Goal: Information Seeking & Learning: Learn about a topic

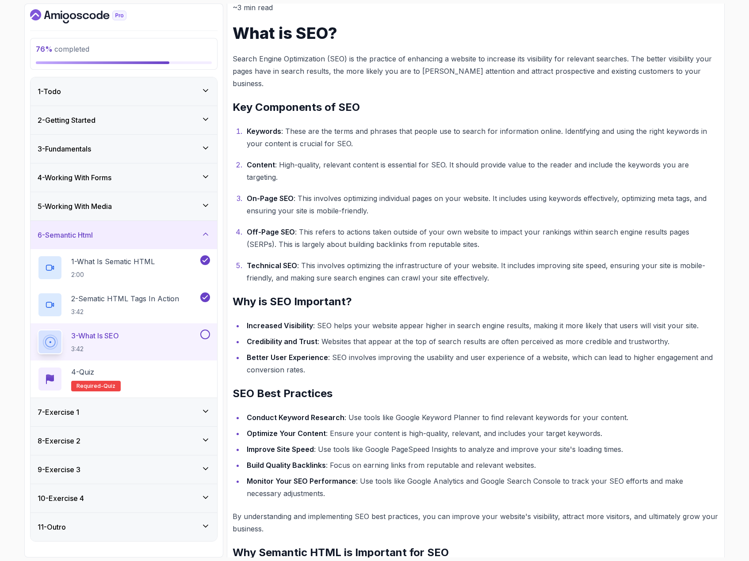
scroll to position [171, 0]
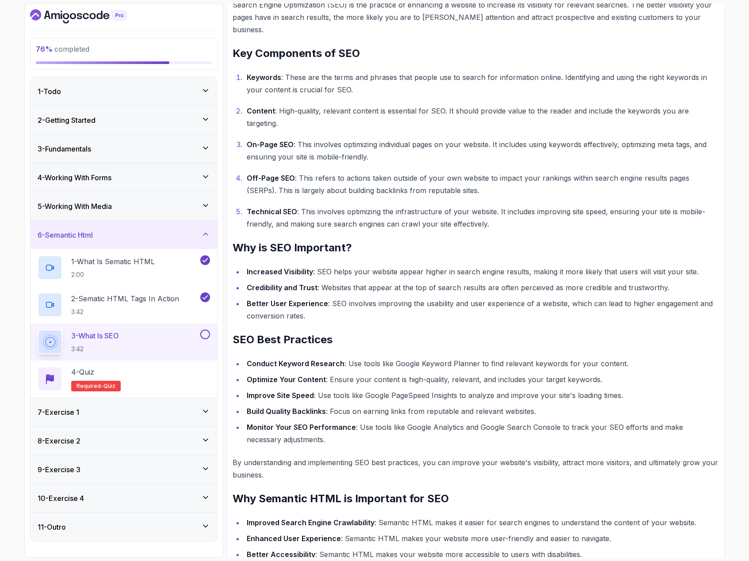
click at [205, 336] on button at bounding box center [205, 335] width 10 height 10
click at [133, 389] on div "4 - Quiz Required- quiz" at bounding box center [124, 379] width 172 height 25
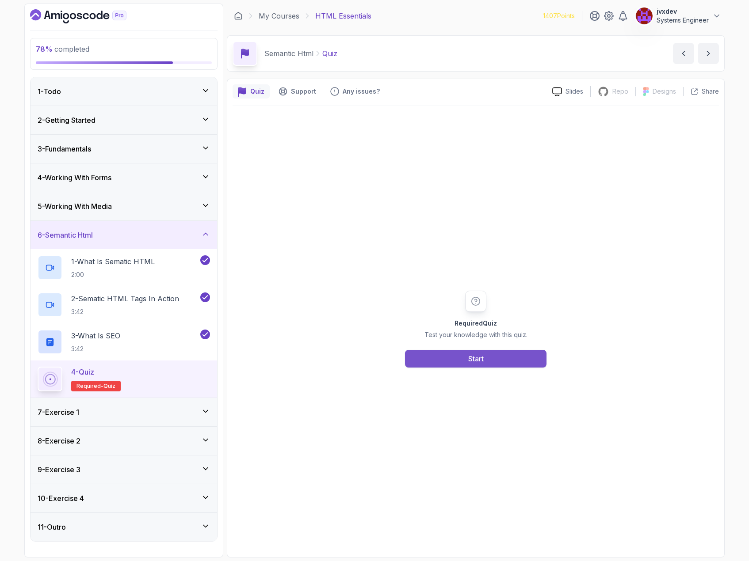
click at [518, 352] on button "Start" at bounding box center [475, 359] width 141 height 18
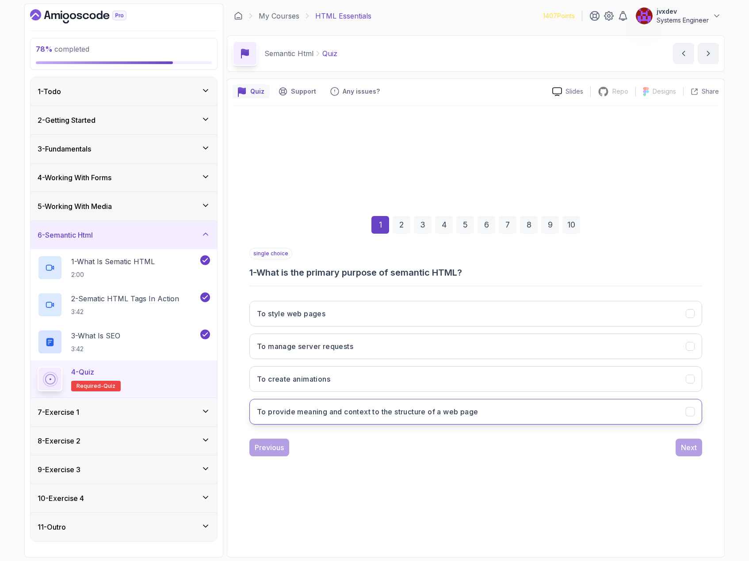
click at [462, 415] on h3 "To provide meaning and context to the structure of a web page" at bounding box center [367, 412] width 221 height 11
click at [691, 453] on div "Next" at bounding box center [689, 448] width 16 height 11
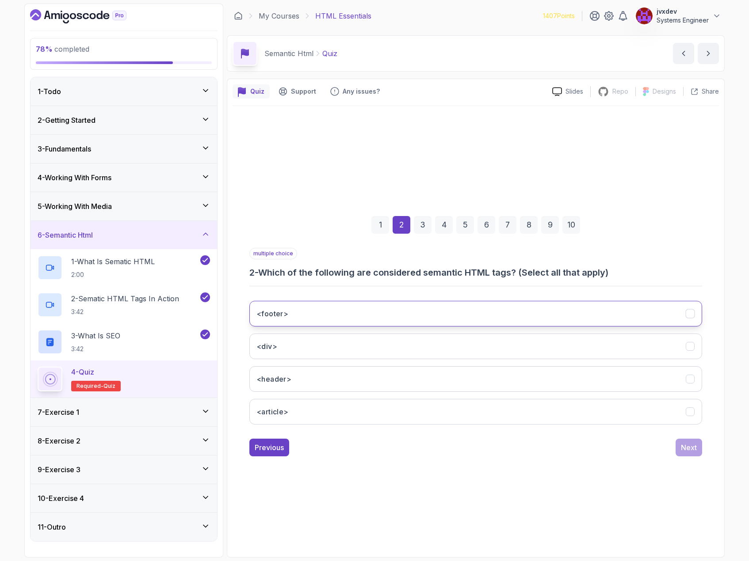
click at [395, 307] on button "<footer>" at bounding box center [475, 314] width 453 height 26
click at [363, 378] on button "<header>" at bounding box center [475, 379] width 453 height 26
click at [631, 343] on button "<div>" at bounding box center [475, 347] width 453 height 26
click at [689, 453] on button "Next" at bounding box center [689, 448] width 27 height 18
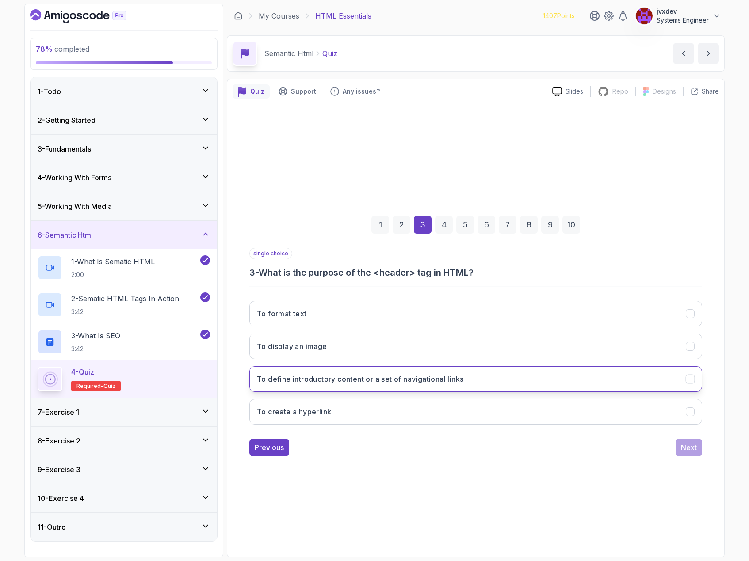
click at [488, 378] on button "To define introductory content or a set of navigational links" at bounding box center [475, 379] width 453 height 26
click at [697, 450] on button "Next" at bounding box center [689, 448] width 27 height 18
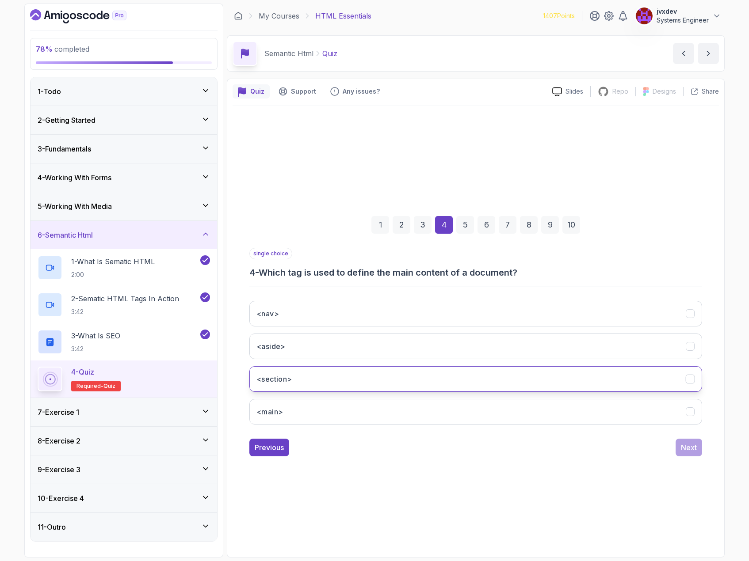
click at [374, 380] on button "<section>" at bounding box center [475, 379] width 453 height 26
click at [686, 452] on div "Next" at bounding box center [689, 448] width 16 height 11
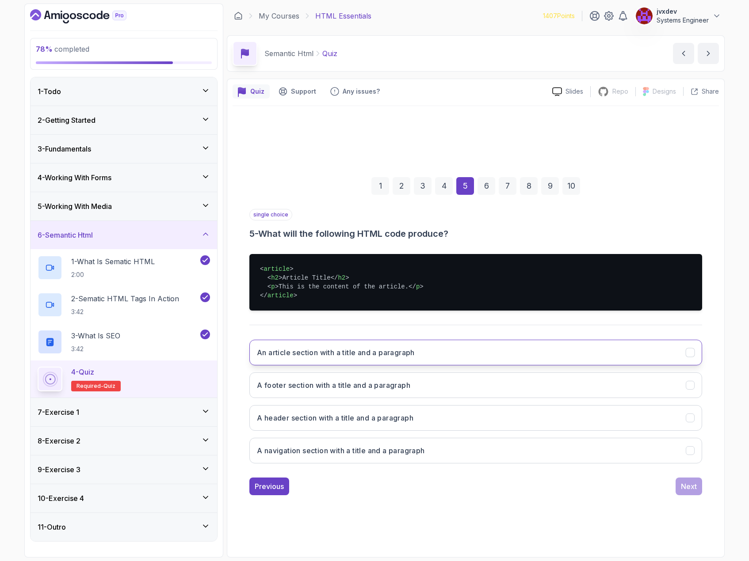
click at [367, 357] on h3 "An article section with a title and a paragraph" at bounding box center [336, 352] width 158 height 11
click at [687, 492] on button "Next" at bounding box center [689, 487] width 27 height 18
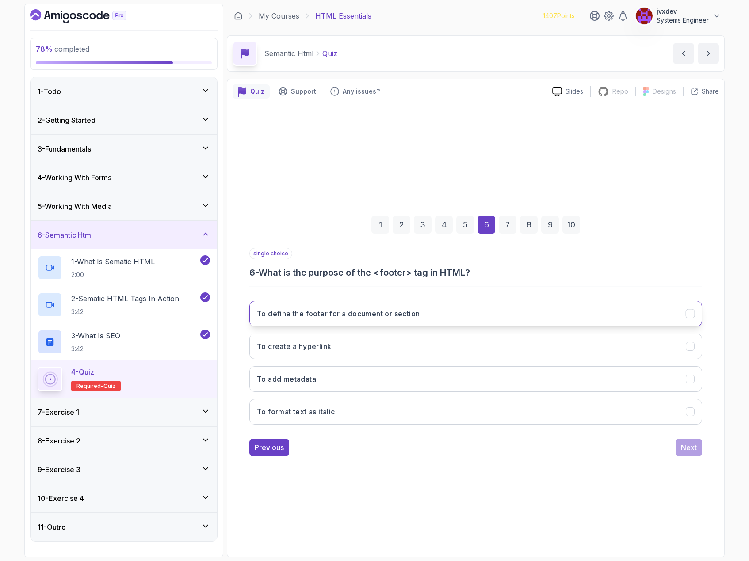
click at [429, 309] on button "To define the footer for a document or section" at bounding box center [475, 314] width 453 height 26
click at [696, 445] on div "Next" at bounding box center [689, 448] width 16 height 11
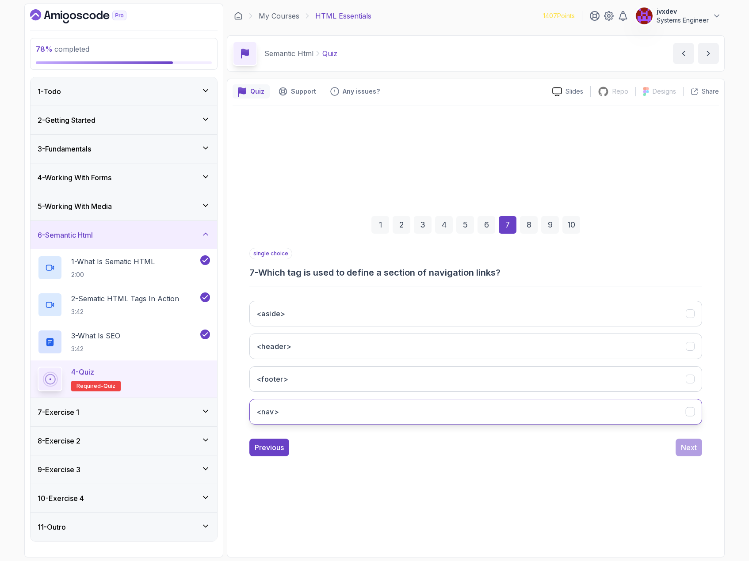
click at [348, 407] on button "<nav>" at bounding box center [475, 412] width 453 height 26
click at [687, 449] on div "Next" at bounding box center [689, 448] width 16 height 11
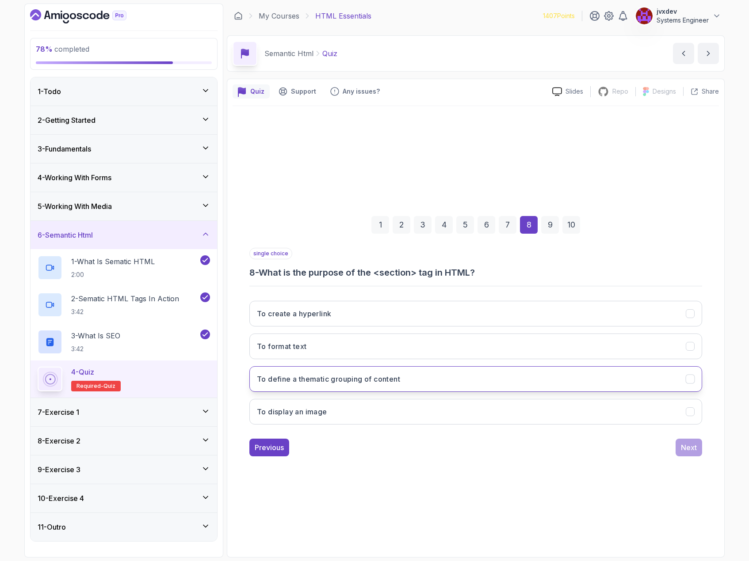
click at [435, 380] on button "To define a thematic grouping of content" at bounding box center [475, 379] width 453 height 26
click at [691, 444] on div "Next" at bounding box center [689, 448] width 16 height 11
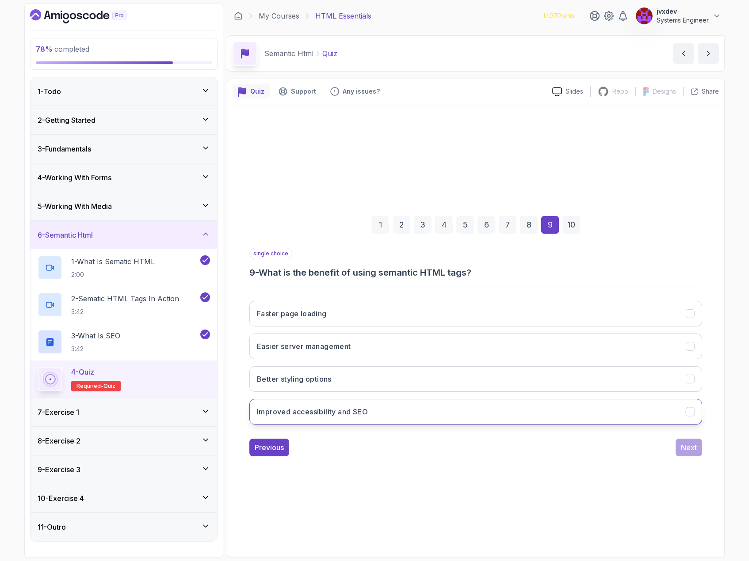
click at [411, 418] on button "Improved accessibility and SEO" at bounding box center [475, 412] width 453 height 26
click at [693, 454] on button "Next" at bounding box center [689, 448] width 27 height 18
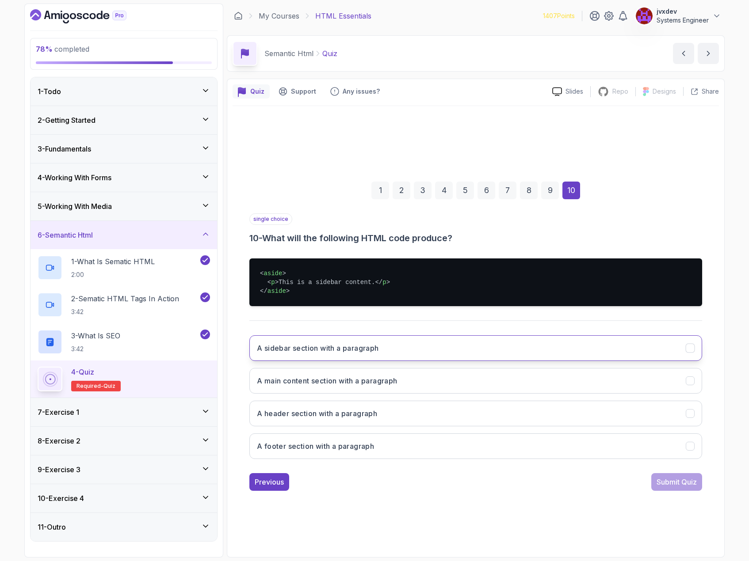
click at [485, 347] on button "A sidebar section with a paragraph" at bounding box center [475, 349] width 453 height 26
click at [678, 473] on button "Submit Quiz" at bounding box center [676, 482] width 51 height 18
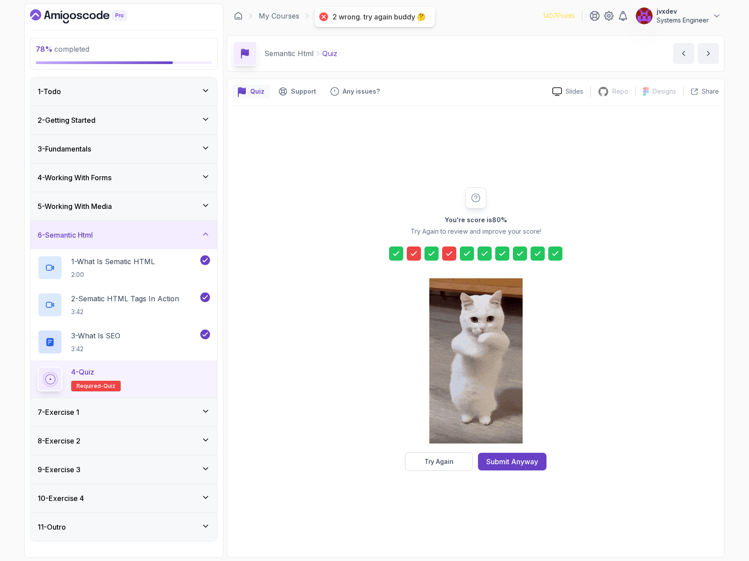
click at [440, 473] on div "You're score is 80 % Try Again to review and improve your score! Try Again Subm…" at bounding box center [476, 329] width 486 height 446
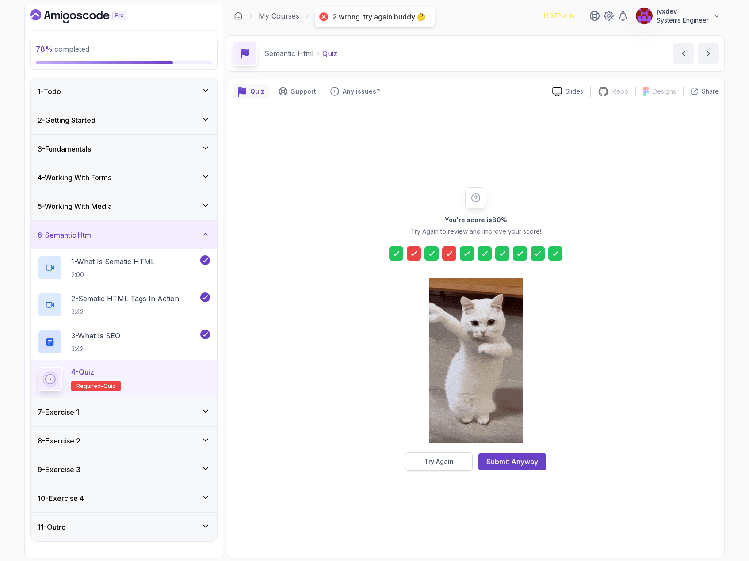
click at [440, 466] on button "Try Again" at bounding box center [439, 462] width 68 height 19
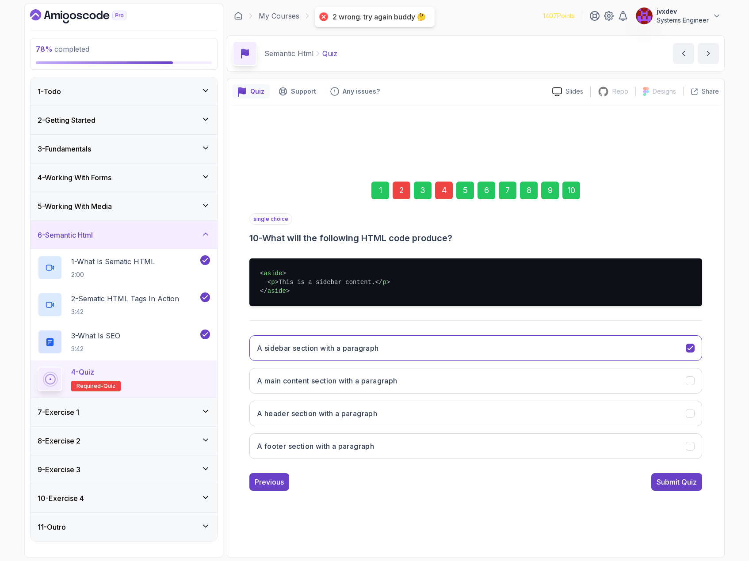
click at [397, 194] on div "2" at bounding box center [402, 191] width 18 height 18
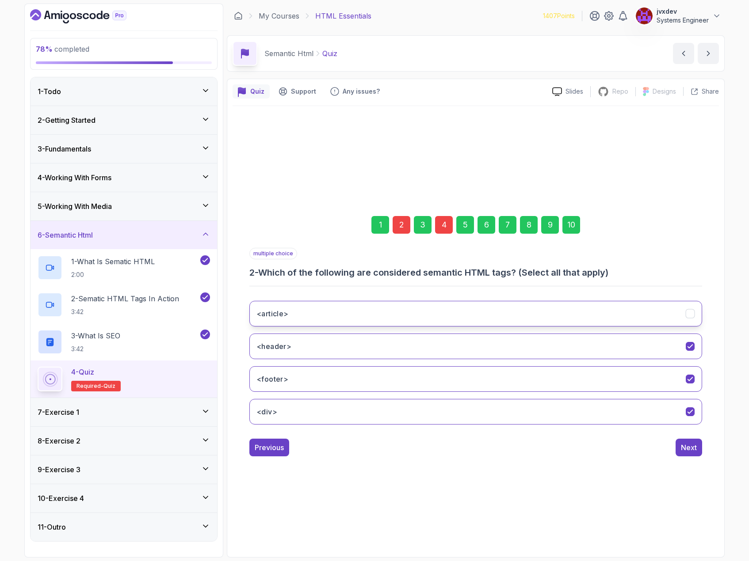
click at [695, 316] on div "<article>" at bounding box center [690, 313] width 9 height 9
click at [695, 451] on div "Next" at bounding box center [689, 448] width 16 height 11
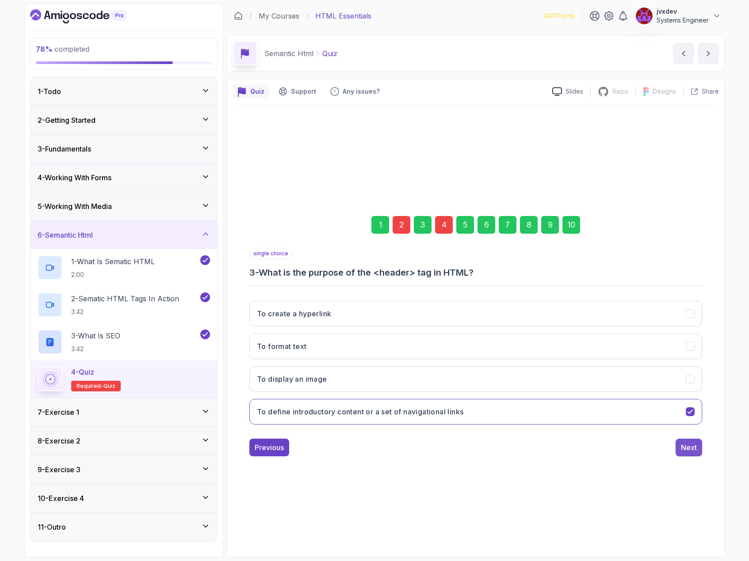
click at [689, 446] on div "Next" at bounding box center [689, 448] width 16 height 11
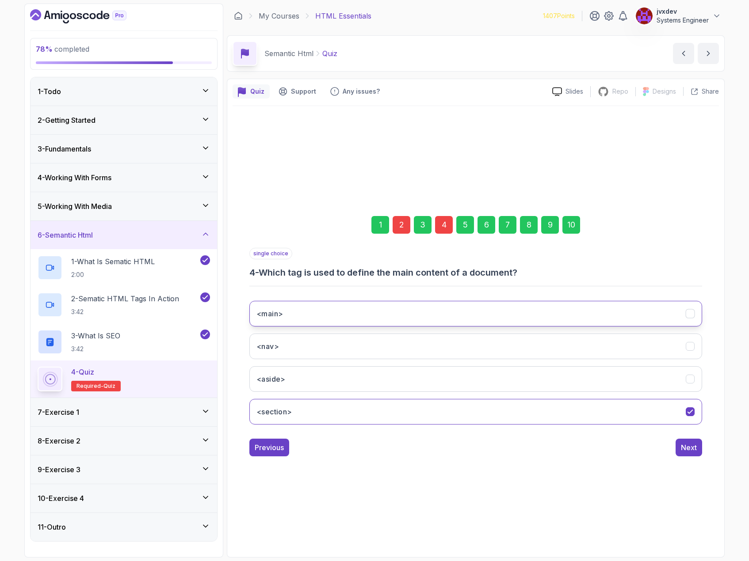
click at [430, 316] on button "<main>" at bounding box center [475, 314] width 453 height 26
drag, startPoint x: 576, startPoint y: 226, endPoint x: 581, endPoint y: 255, distance: 28.8
click at [576, 226] on div "10" at bounding box center [571, 225] width 18 height 18
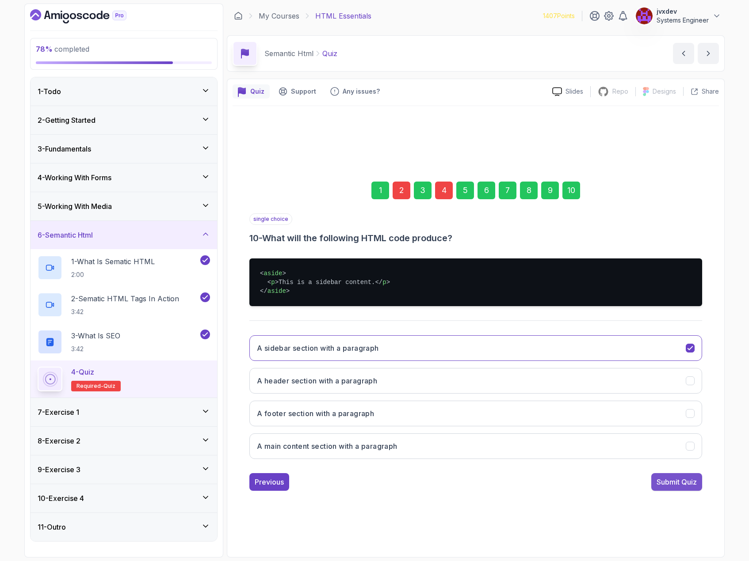
click at [673, 483] on div "Submit Quiz" at bounding box center [677, 482] width 40 height 11
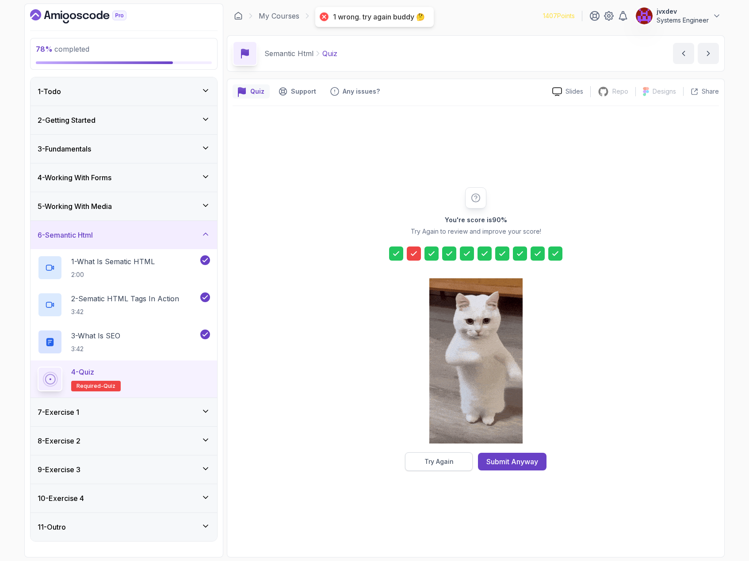
click at [438, 466] on button "Try Again" at bounding box center [439, 462] width 68 height 19
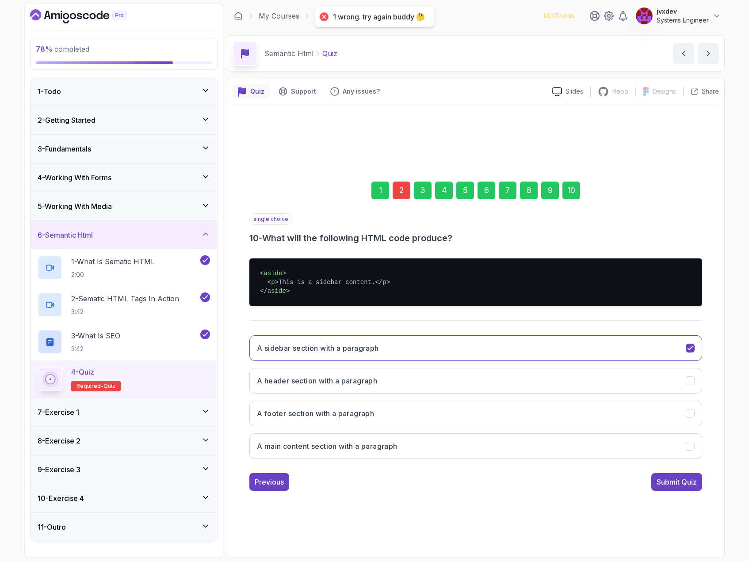
click at [401, 187] on div "2" at bounding box center [402, 191] width 18 height 18
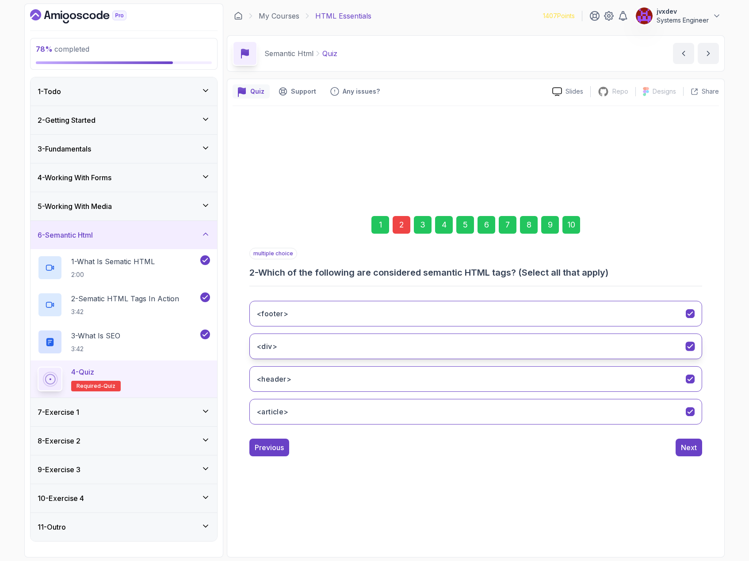
click at [690, 349] on icon "<div>" at bounding box center [690, 346] width 8 height 8
click at [696, 451] on div "Next" at bounding box center [689, 448] width 16 height 11
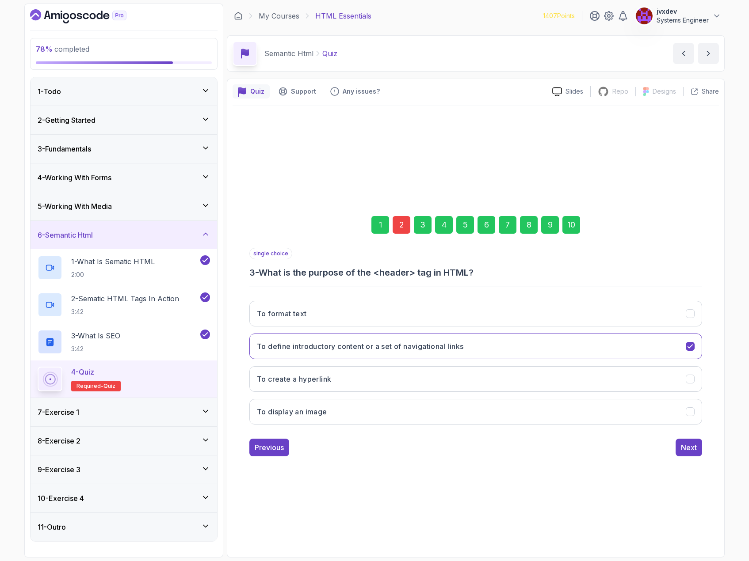
click at [573, 228] on div "10" at bounding box center [571, 225] width 18 height 18
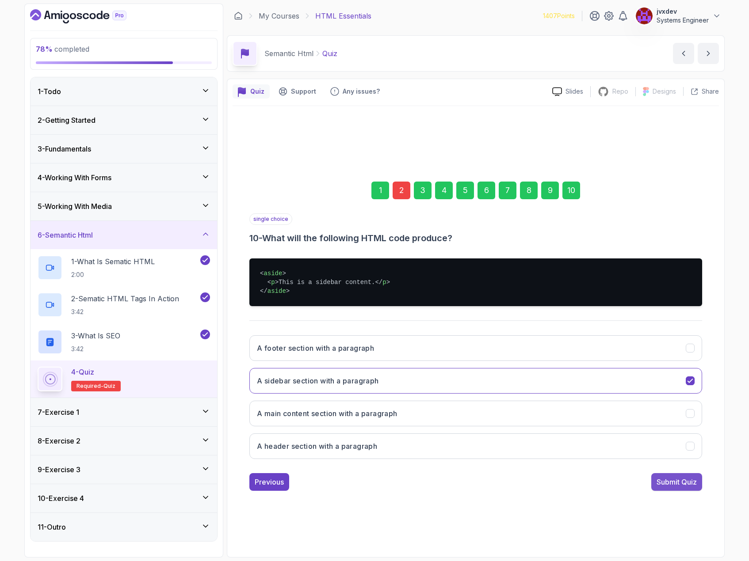
click at [688, 483] on div "Submit Quiz" at bounding box center [677, 482] width 40 height 11
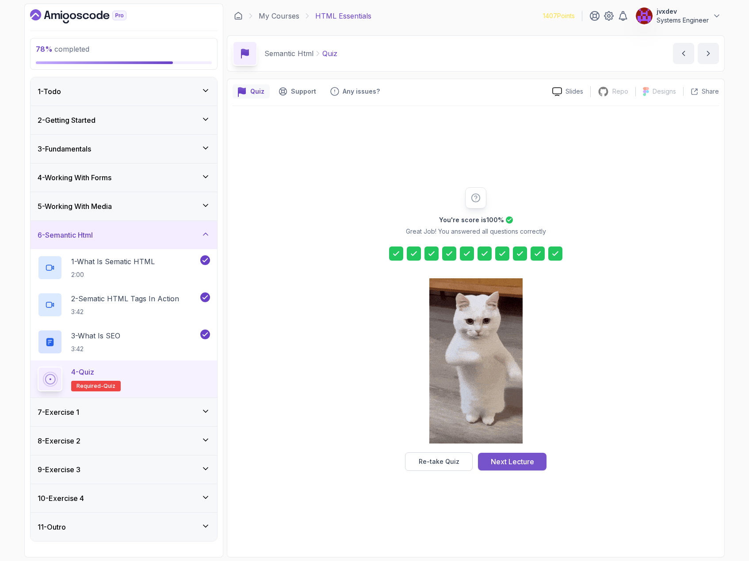
click at [517, 463] on div "Next Lecture" at bounding box center [512, 462] width 43 height 11
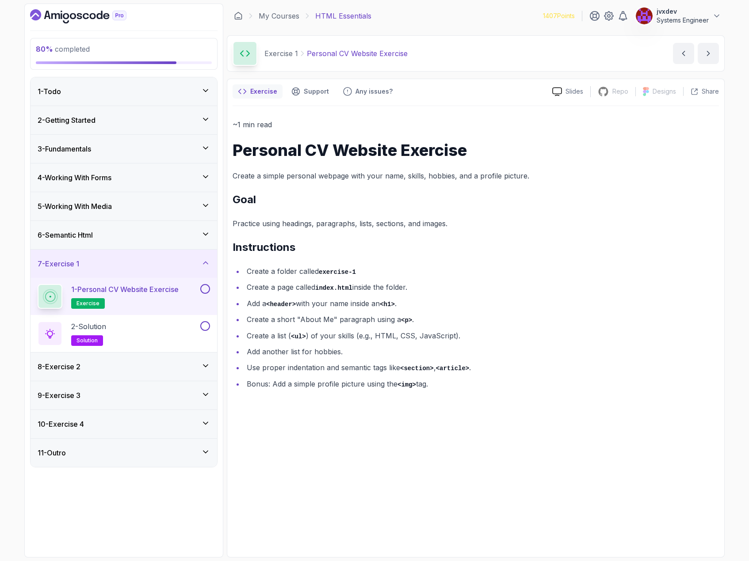
click at [202, 293] on button at bounding box center [205, 289] width 10 height 10
click at [182, 334] on div "2 - Solution solution" at bounding box center [118, 333] width 161 height 25
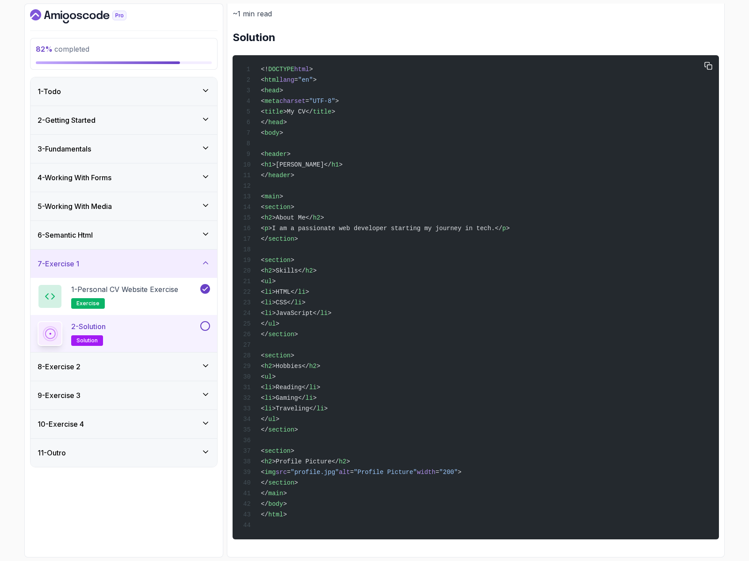
scroll to position [130, 0]
click at [208, 333] on button "2 - Solution solution" at bounding box center [124, 333] width 172 height 25
click at [204, 326] on button at bounding box center [205, 326] width 10 height 10
click at [204, 366] on icon at bounding box center [205, 366] width 9 height 9
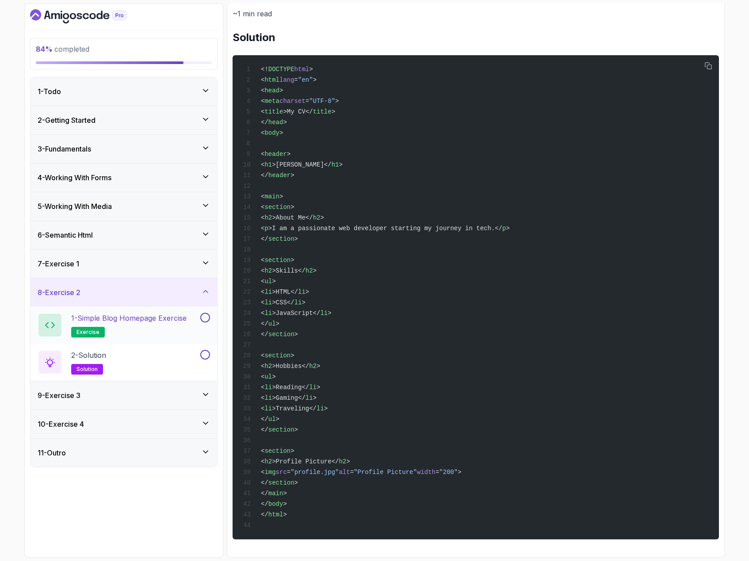
click at [165, 320] on p "1 - Simple Blog Homepage Exercise" at bounding box center [128, 318] width 115 height 11
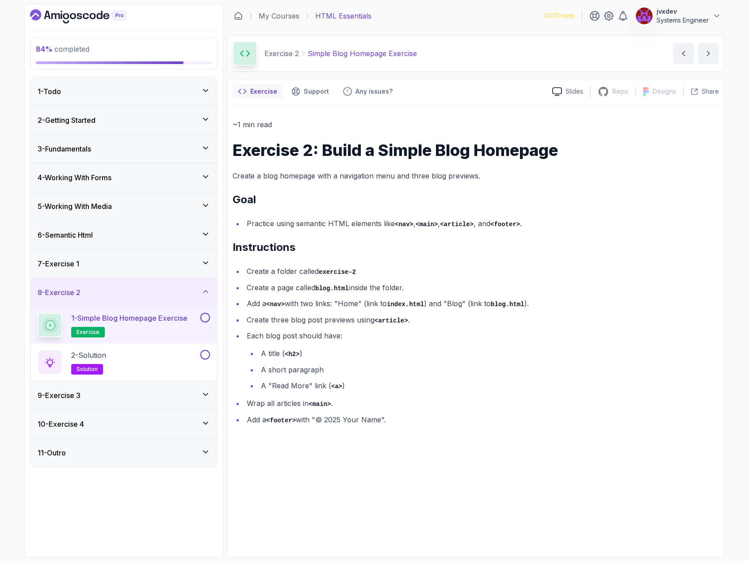
click at [203, 319] on button at bounding box center [205, 318] width 10 height 10
click at [156, 356] on div "2 - Solution solution" at bounding box center [118, 362] width 161 height 25
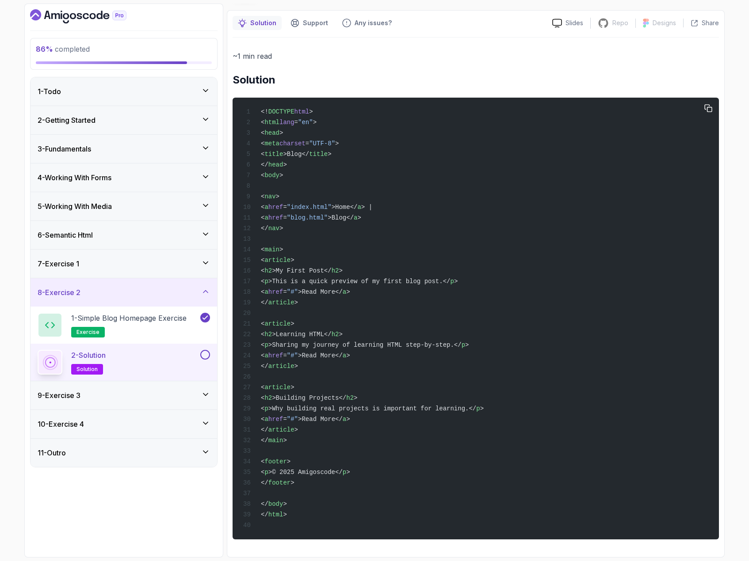
scroll to position [86, 0]
click at [201, 356] on button at bounding box center [205, 355] width 10 height 10
click at [172, 395] on div "9 - Exercise 3" at bounding box center [124, 395] width 172 height 11
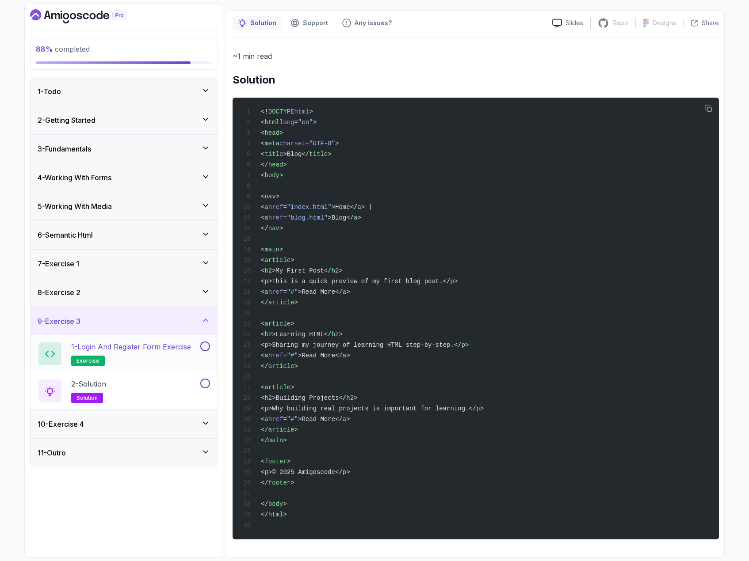
click at [204, 347] on button at bounding box center [205, 347] width 10 height 10
click at [166, 353] on h2 "1 - Login and Register Form Exercise exercise" at bounding box center [131, 354] width 120 height 25
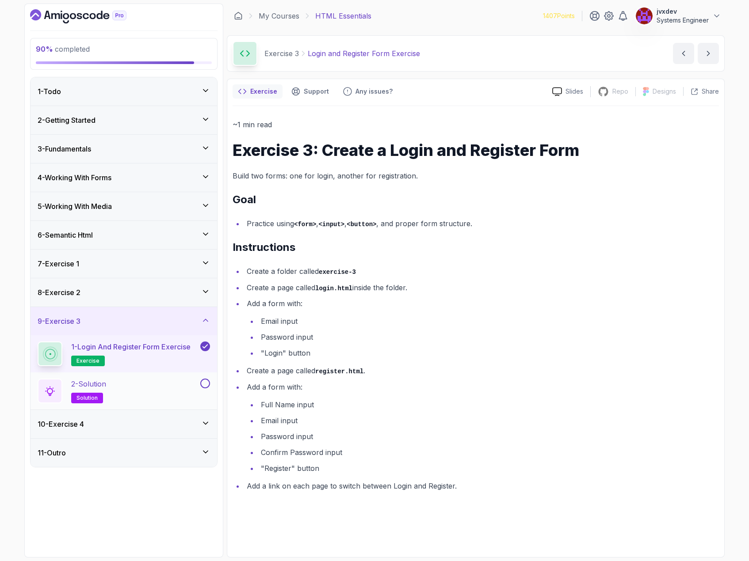
click at [189, 381] on div "2 - Solution solution" at bounding box center [118, 391] width 161 height 25
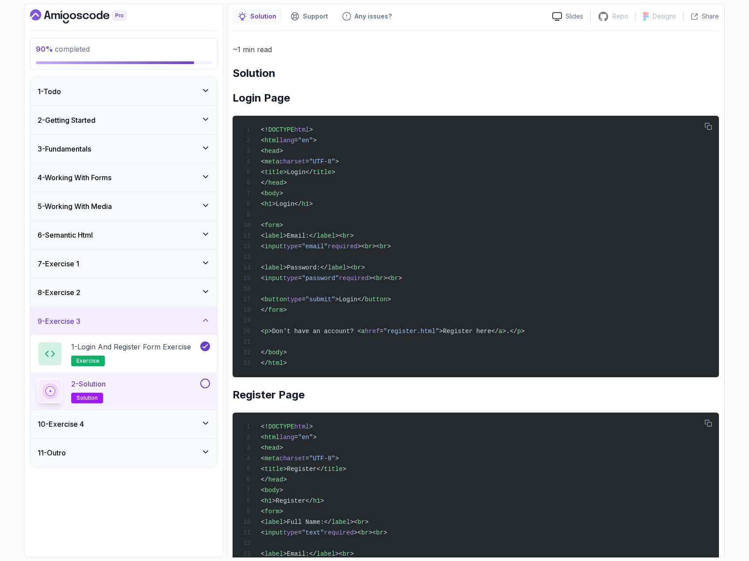
scroll to position [53, 0]
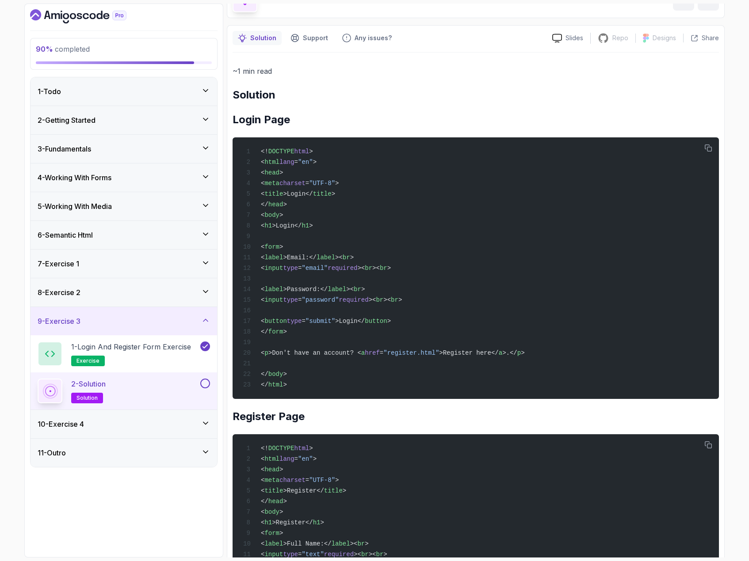
click at [200, 389] on button "2 - Solution solution" at bounding box center [124, 391] width 172 height 25
click at [202, 385] on button at bounding box center [205, 384] width 10 height 10
click at [189, 424] on div "10 - Exercise 4" at bounding box center [124, 424] width 172 height 11
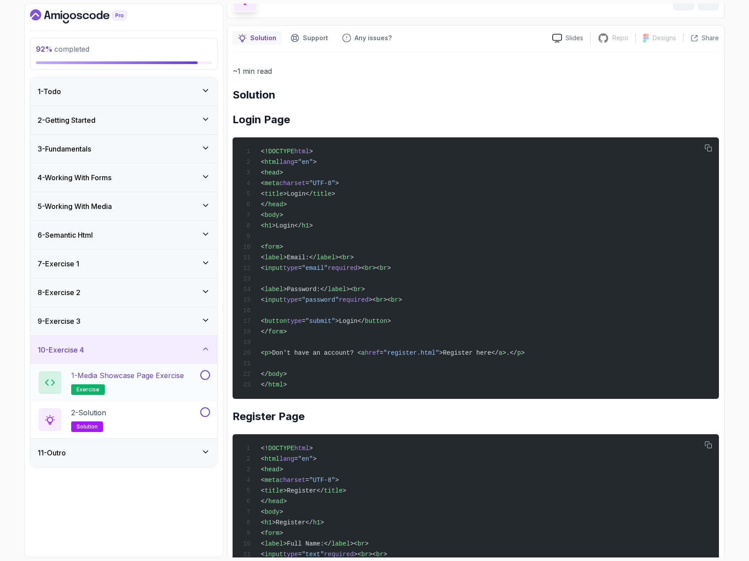
click at [176, 380] on p "1 - Media Showcase Page Exercise" at bounding box center [127, 375] width 113 height 11
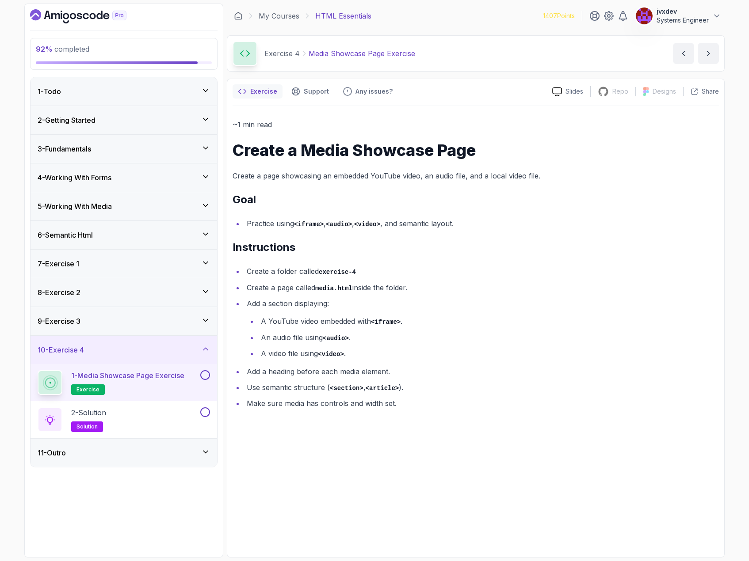
click at [204, 375] on button at bounding box center [205, 375] width 10 height 10
click at [183, 416] on div "2 - Solution solution" at bounding box center [118, 420] width 161 height 25
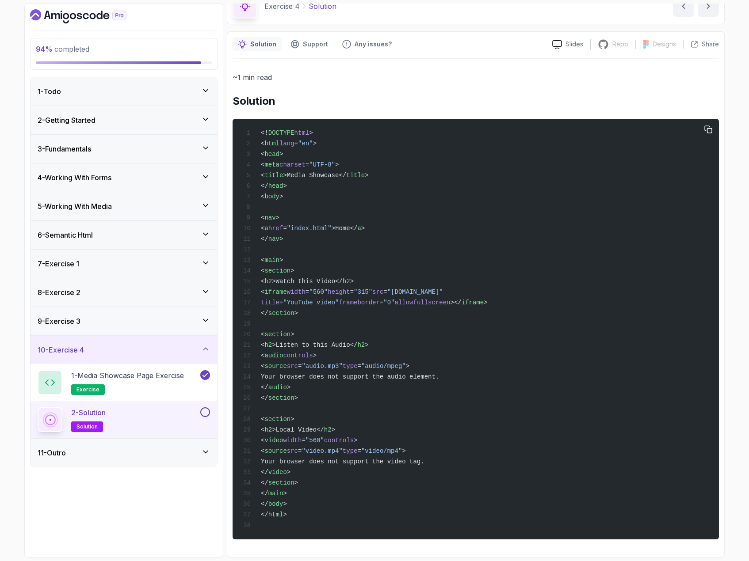
scroll to position [64, 0]
click at [206, 410] on button at bounding box center [205, 413] width 10 height 10
click at [190, 450] on div "11 - Outro" at bounding box center [124, 453] width 172 height 11
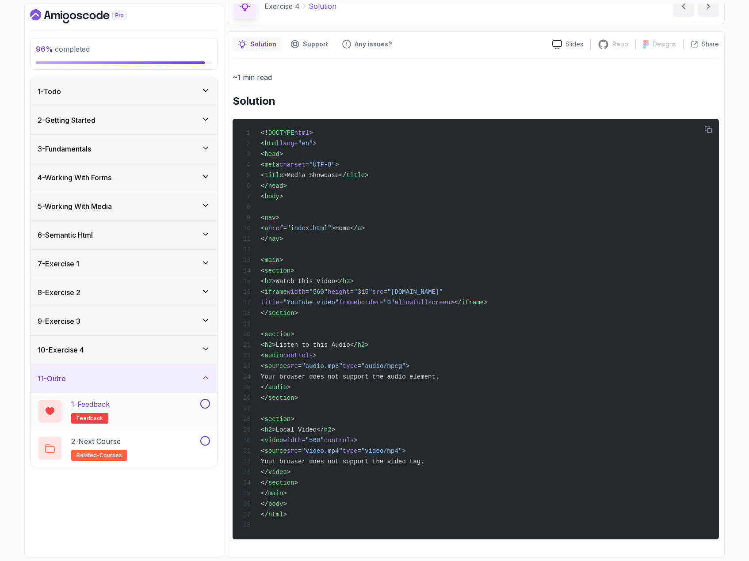
click at [172, 404] on div "1 - Feedback feedback" at bounding box center [118, 411] width 161 height 25
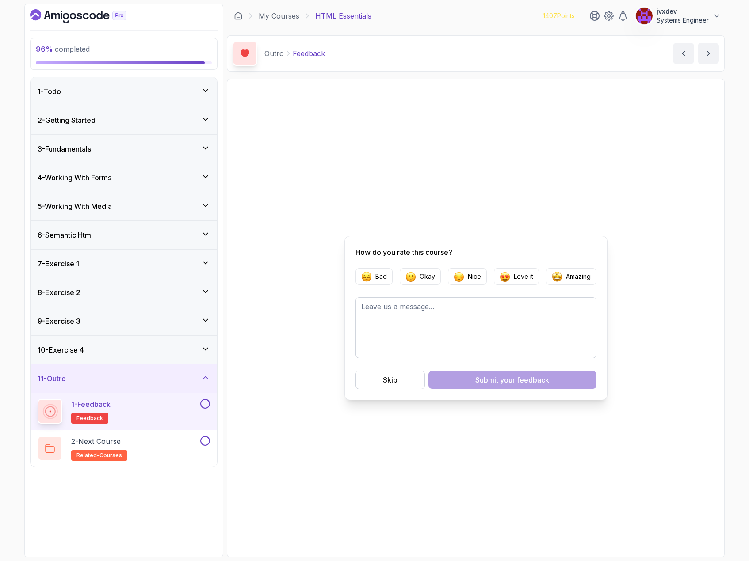
drag, startPoint x: 389, startPoint y: 383, endPoint x: 381, endPoint y: 386, distance: 8.4
click at [389, 382] on div "Skip" at bounding box center [390, 380] width 15 height 11
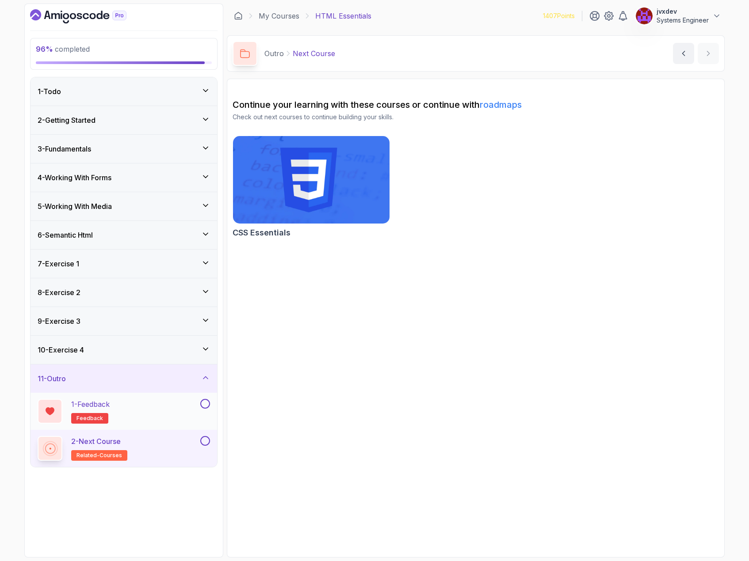
click at [204, 405] on button at bounding box center [205, 404] width 10 height 10
click at [203, 444] on button at bounding box center [205, 441] width 10 height 10
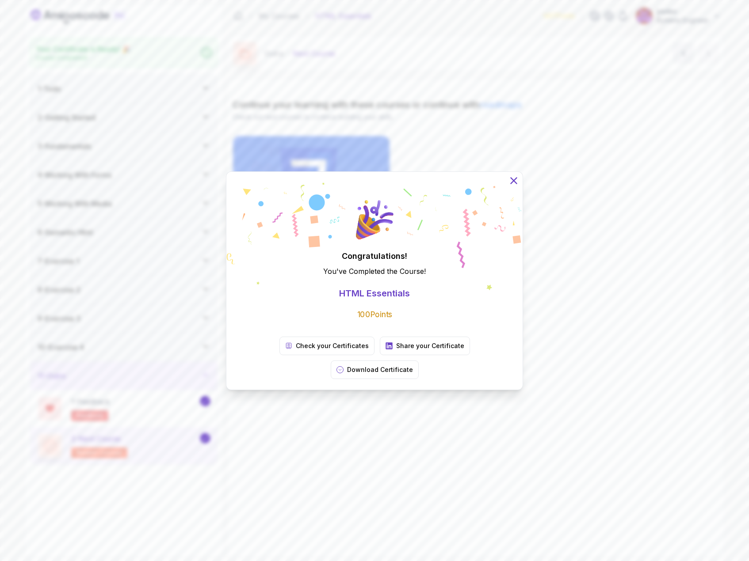
click at [514, 186] on icon at bounding box center [513, 180] width 11 height 11
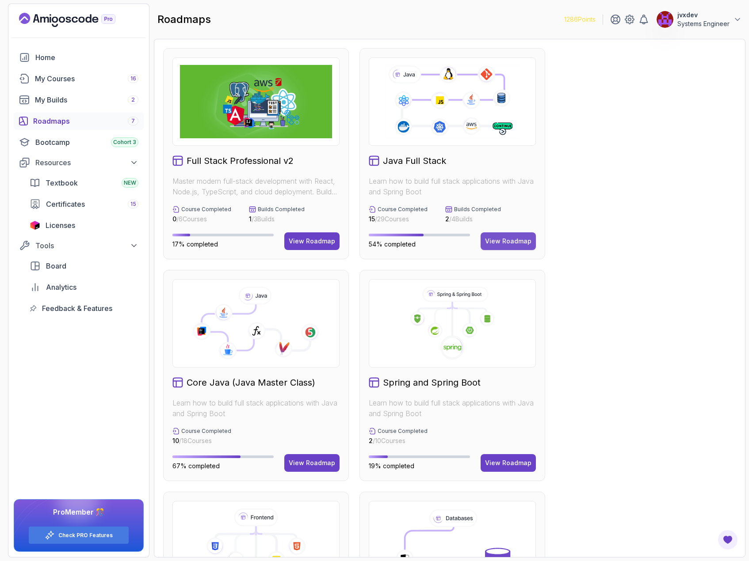
click at [507, 238] on div "View Roadmap" at bounding box center [508, 241] width 46 height 9
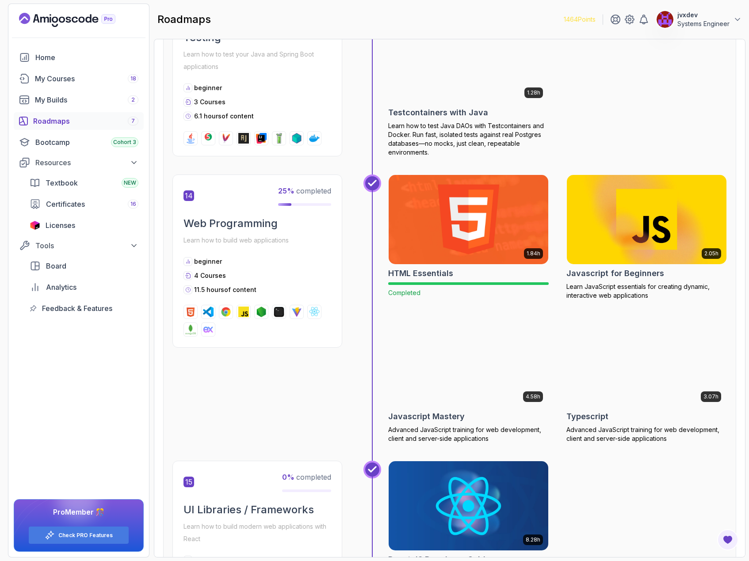
scroll to position [2966, 0]
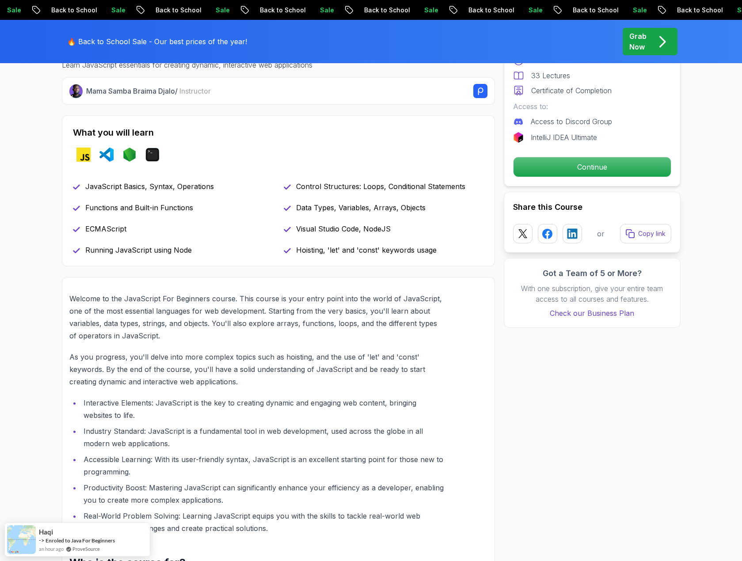
scroll to position [354, 0]
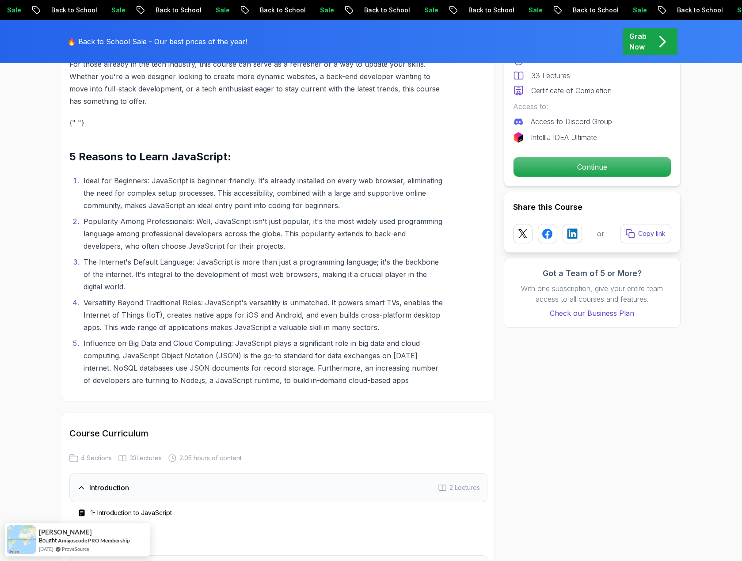
scroll to position [796, 0]
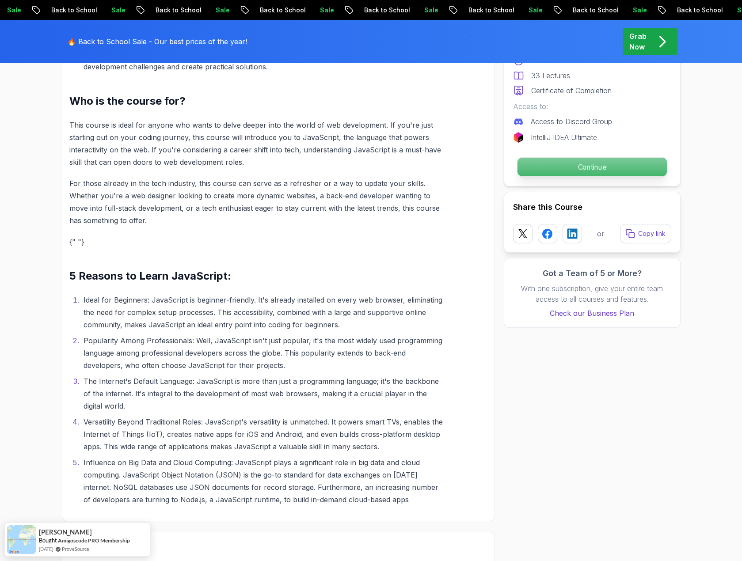
click at [598, 170] on p "Continue" at bounding box center [591, 167] width 149 height 19
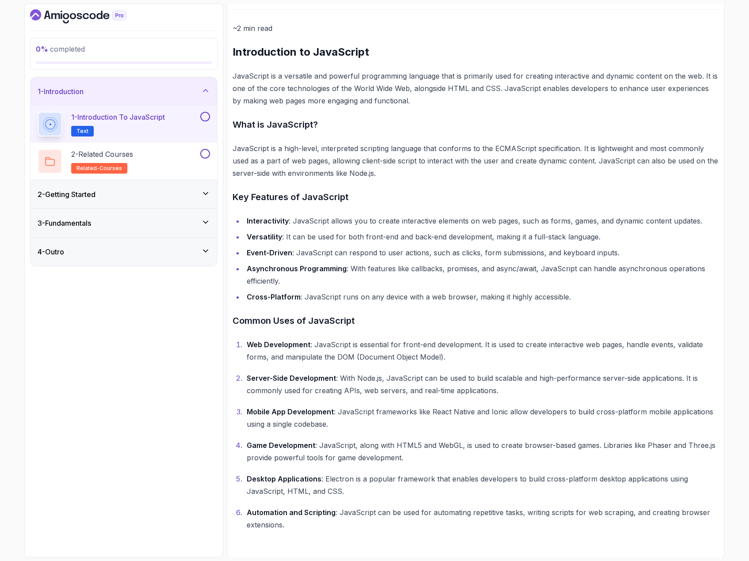
scroll to position [97, 0]
click at [204, 115] on button at bounding box center [205, 117] width 10 height 10
click at [186, 154] on div "2 - Related Courses related-courses" at bounding box center [118, 161] width 161 height 25
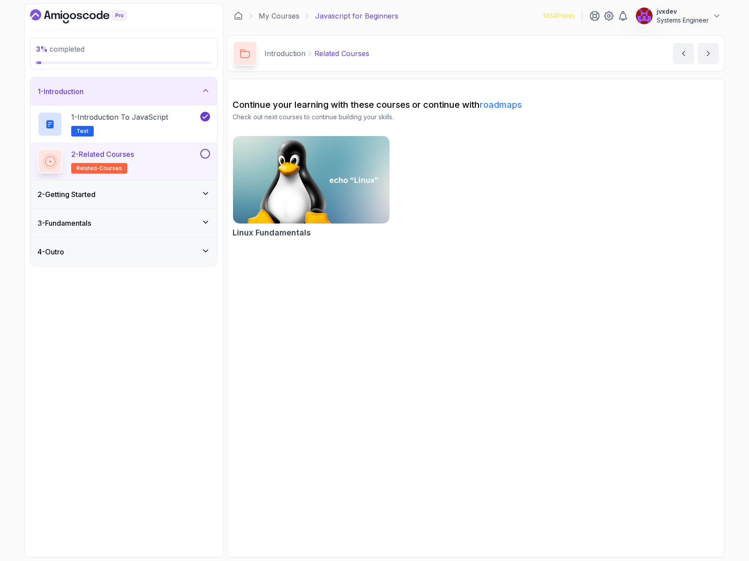
click at [202, 154] on button at bounding box center [205, 154] width 10 height 10
click at [164, 192] on div "2 - Getting Started" at bounding box center [124, 194] width 172 height 11
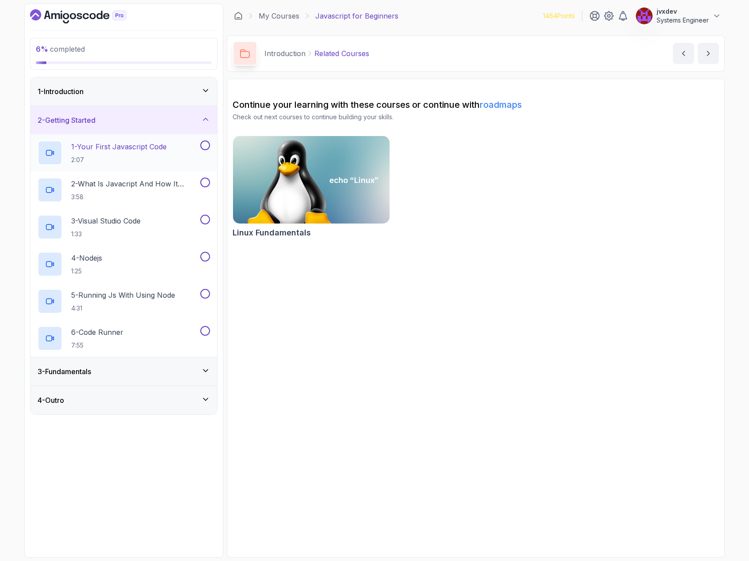
click at [176, 149] on div "1 - Your First Javascript Code 2:07" at bounding box center [118, 153] width 161 height 25
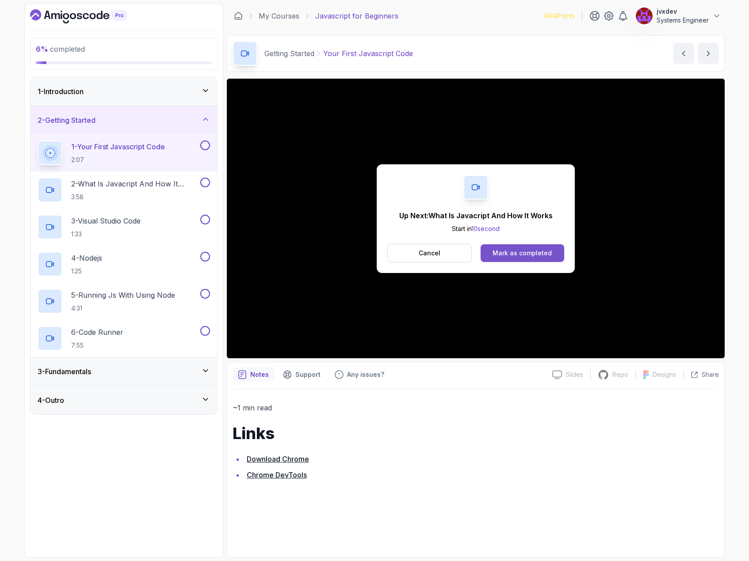
click at [539, 259] on button "Mark as completed" at bounding box center [523, 253] width 84 height 18
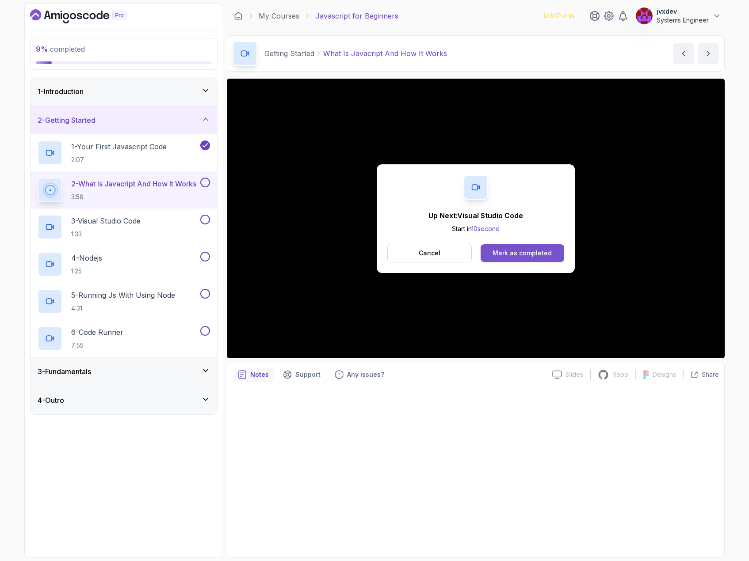
click at [540, 256] on div "Mark as completed" at bounding box center [521, 253] width 59 height 9
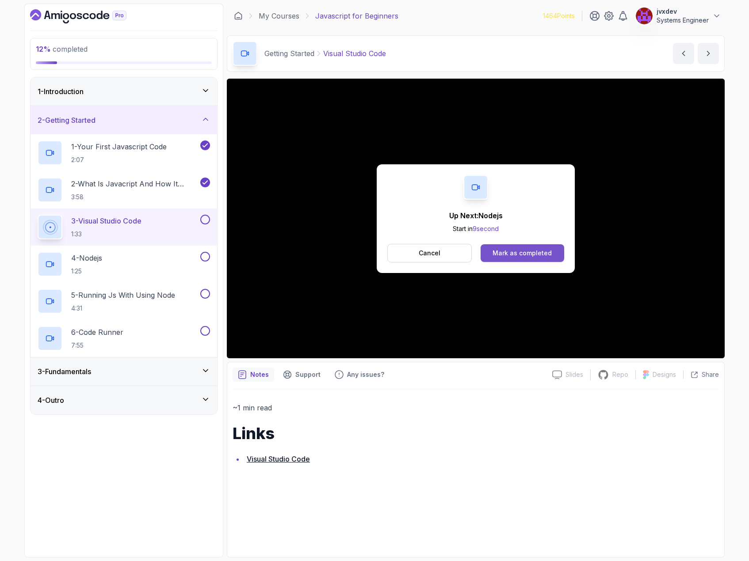
click at [555, 250] on button "Mark as completed" at bounding box center [523, 253] width 84 height 18
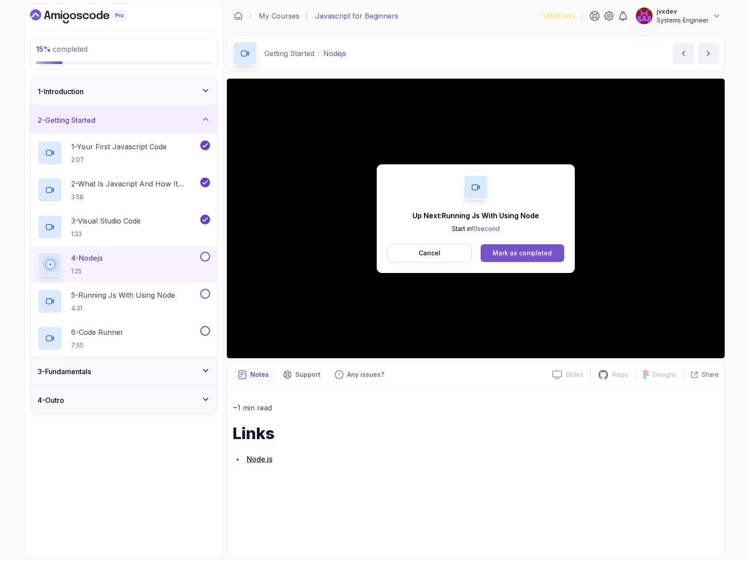
click at [531, 256] on div "Mark as completed" at bounding box center [521, 253] width 59 height 9
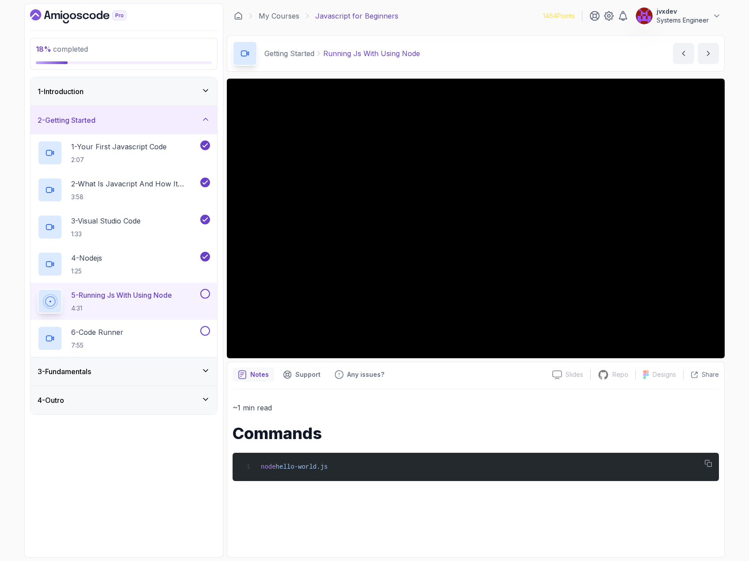
click at [205, 371] on icon at bounding box center [205, 371] width 4 height 2
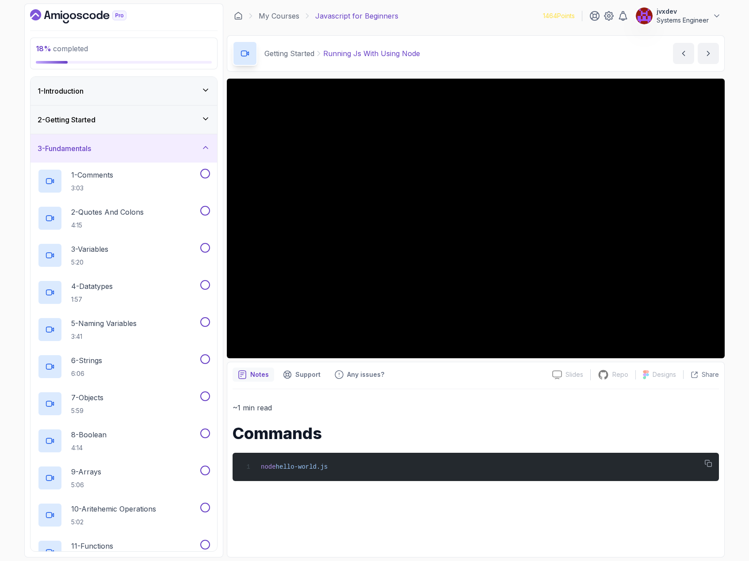
click at [205, 152] on icon at bounding box center [205, 147] width 9 height 9
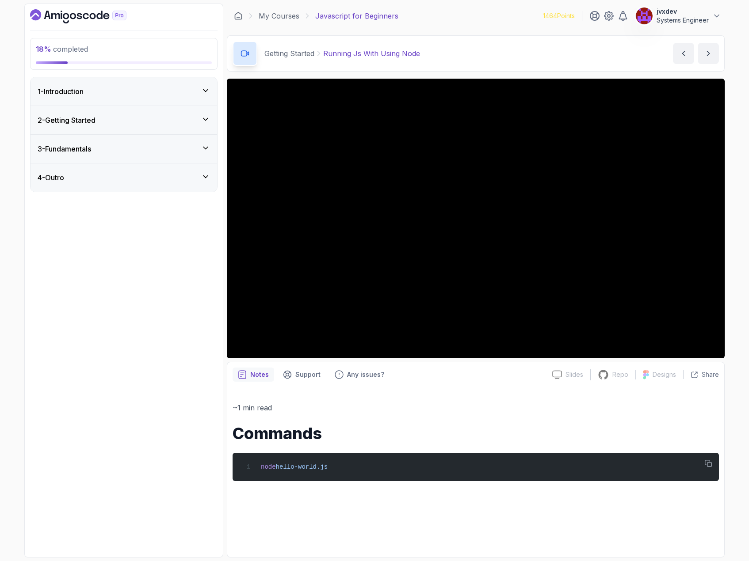
click at [207, 121] on icon at bounding box center [205, 119] width 9 height 9
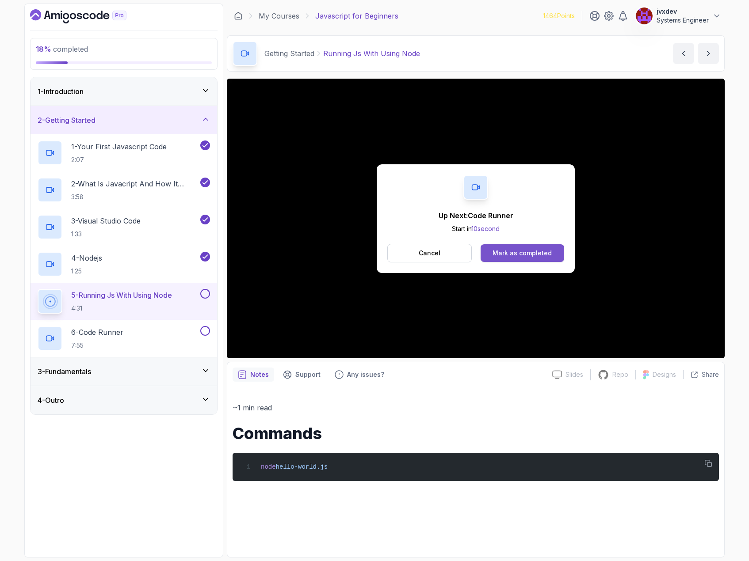
click at [517, 247] on button "Mark as completed" at bounding box center [523, 253] width 84 height 18
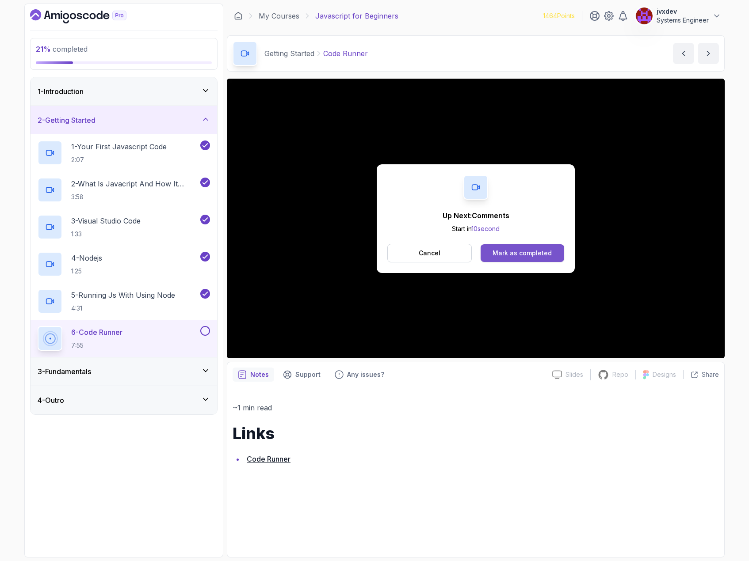
click at [539, 260] on button "Mark as completed" at bounding box center [523, 253] width 84 height 18
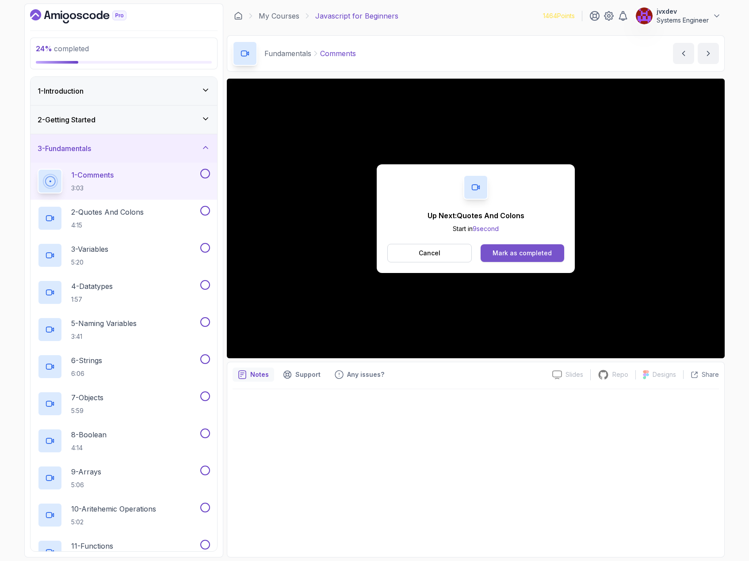
click at [516, 260] on button "Mark as completed" at bounding box center [523, 253] width 84 height 18
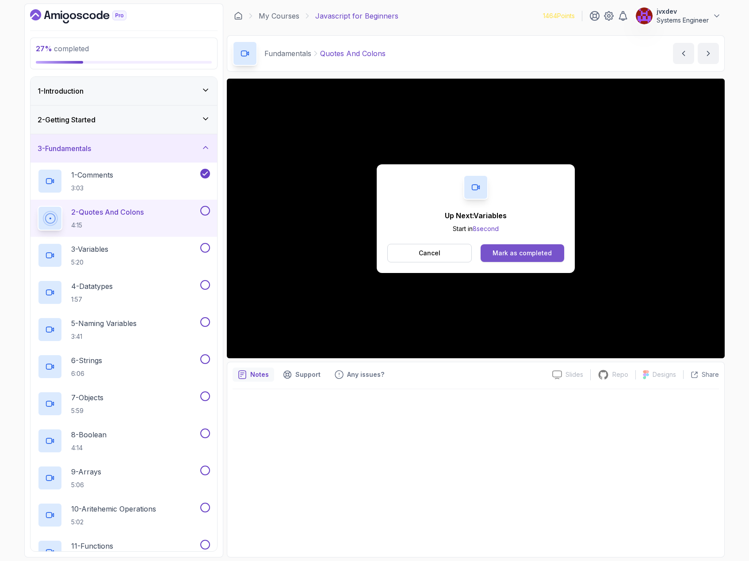
click at [512, 251] on div "Mark as completed" at bounding box center [521, 253] width 59 height 9
